Goal: Information Seeking & Learning: Stay updated

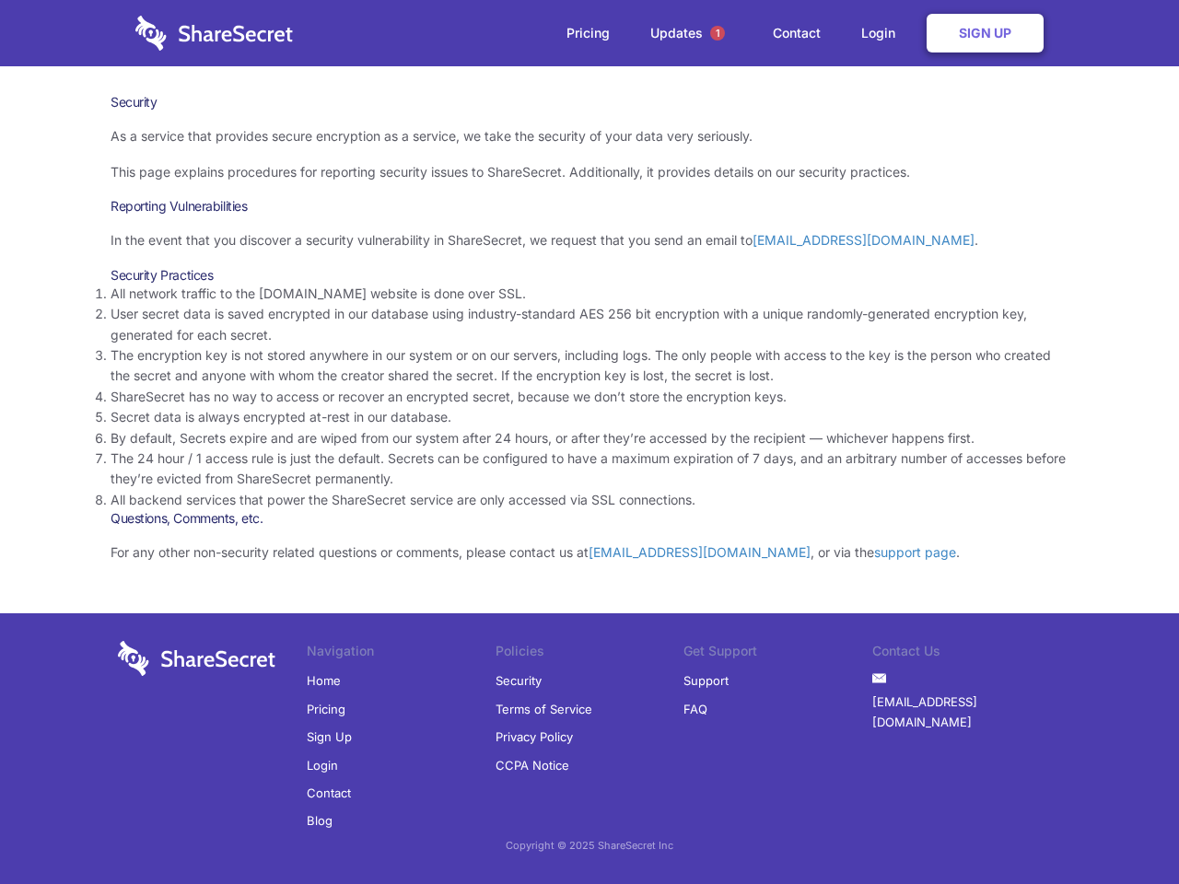
click at [590, 442] on li "By default, Secrets expire and are wiped from our system after 24 hours, or aft…" at bounding box center [590, 438] width 958 height 20
click at [718, 33] on span "1" at bounding box center [717, 33] width 15 height 15
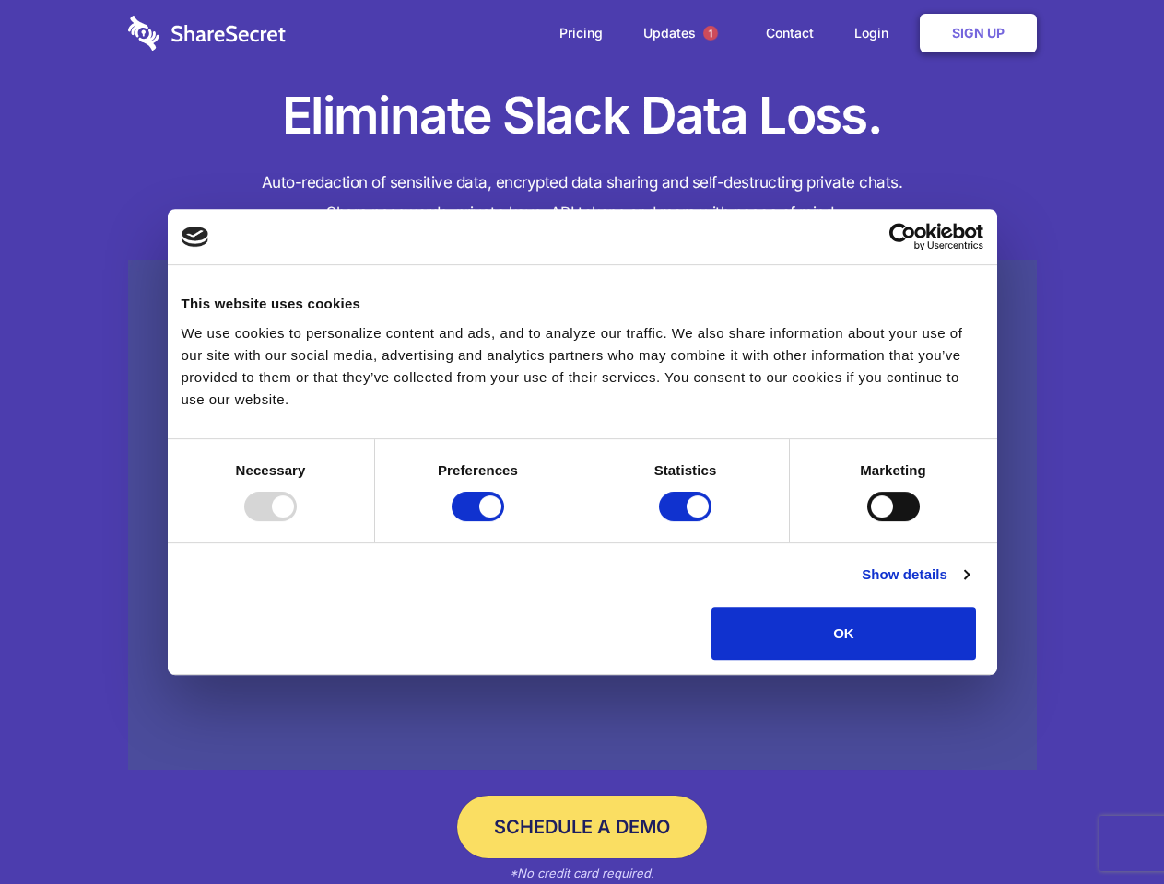
click at [297, 521] on div at bounding box center [270, 506] width 53 height 29
click at [504, 521] on input "Preferences" at bounding box center [477, 506] width 53 height 29
checkbox input "false"
click at [687, 521] on input "Statistics" at bounding box center [685, 506] width 53 height 29
checkbox input "false"
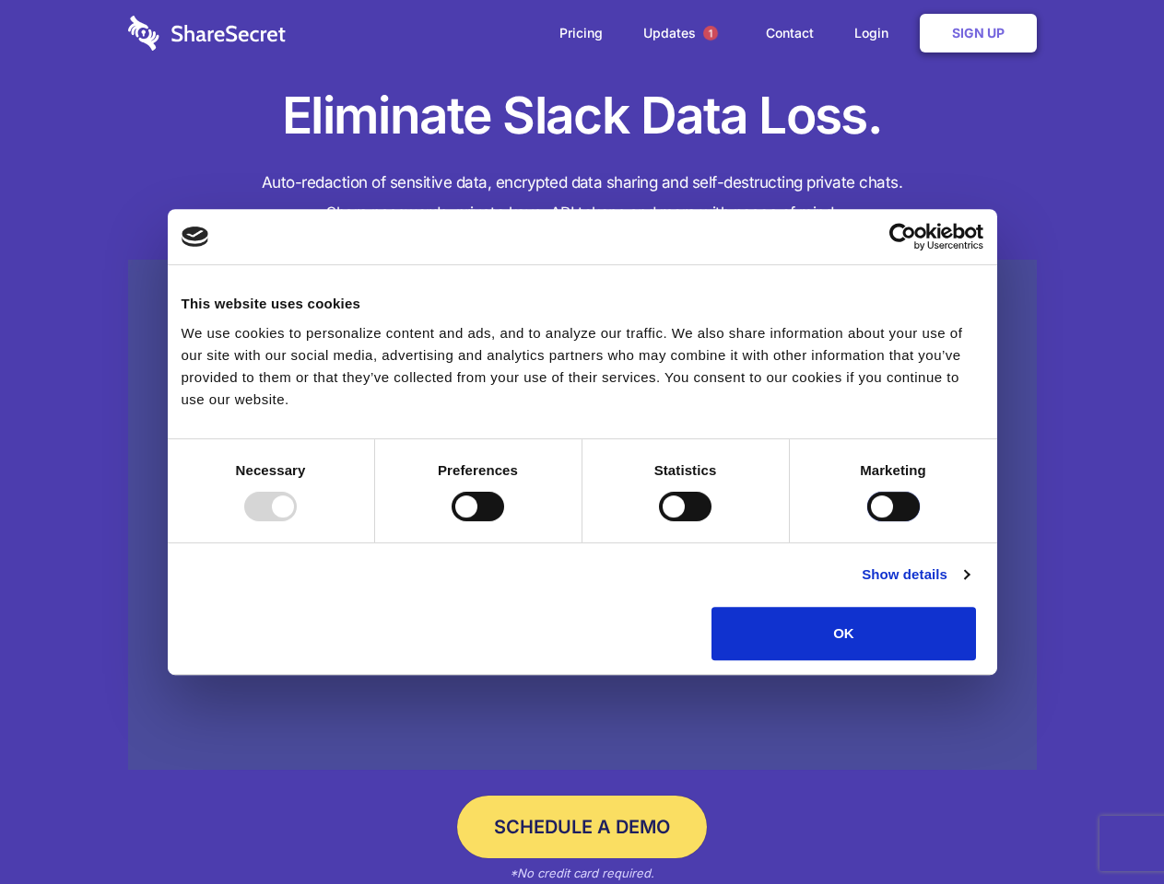
click at [867, 521] on input "Marketing" at bounding box center [893, 506] width 53 height 29
checkbox input "true"
click at [968, 586] on link "Show details" at bounding box center [914, 575] width 107 height 22
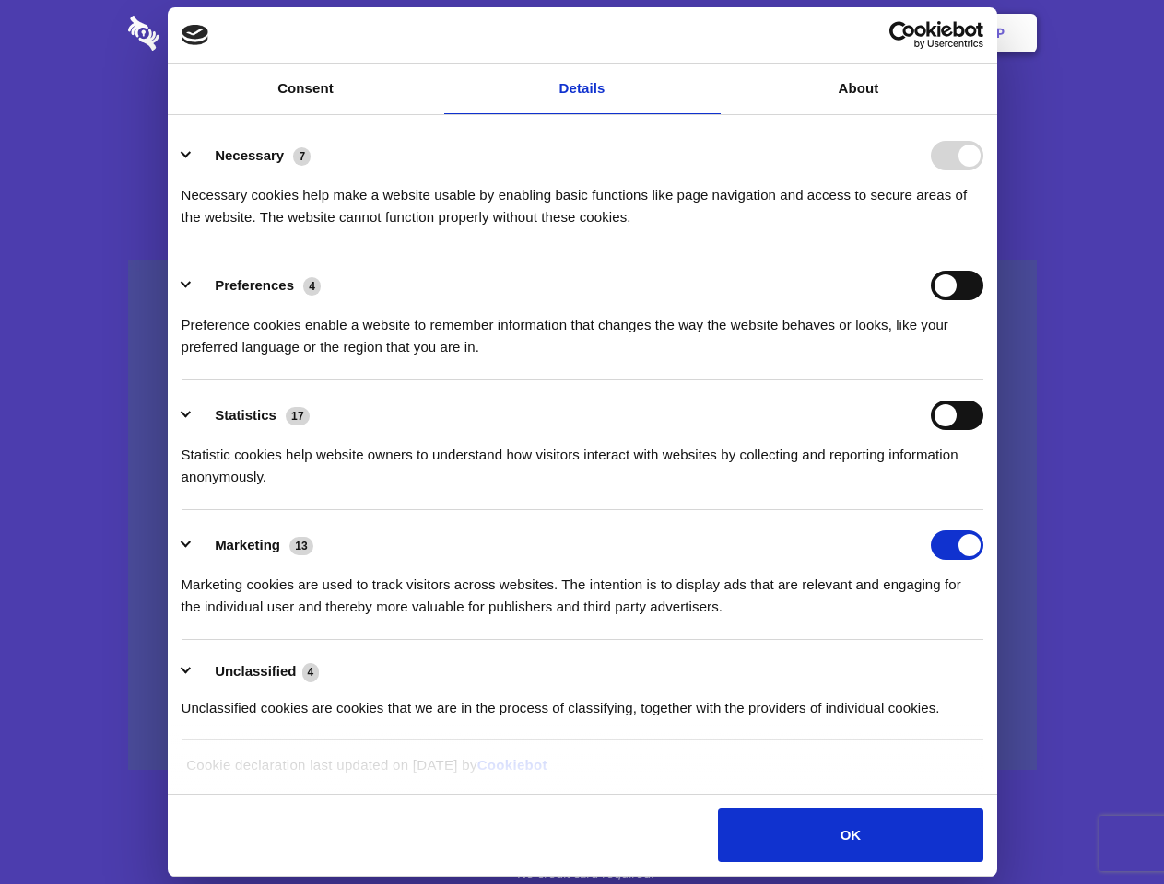
click at [983, 251] on li "Necessary 7 Necessary cookies help make a website usable by enabling basic func…" at bounding box center [581, 186] width 801 height 130
click at [709, 33] on span "1" at bounding box center [710, 33] width 15 height 15
